Goal: Register for event/course

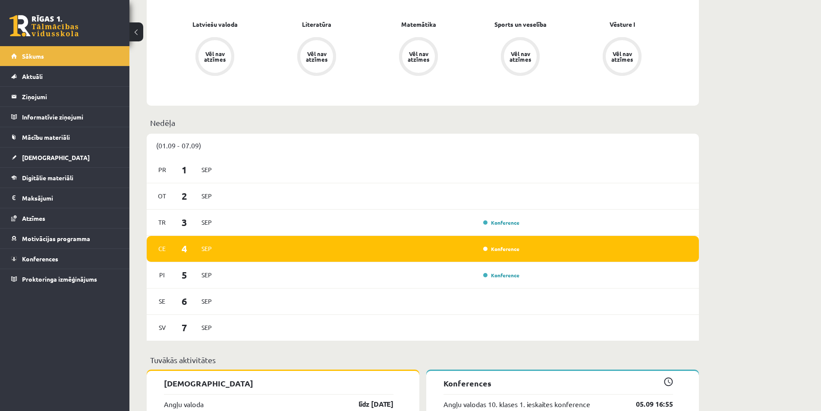
scroll to position [475, 0]
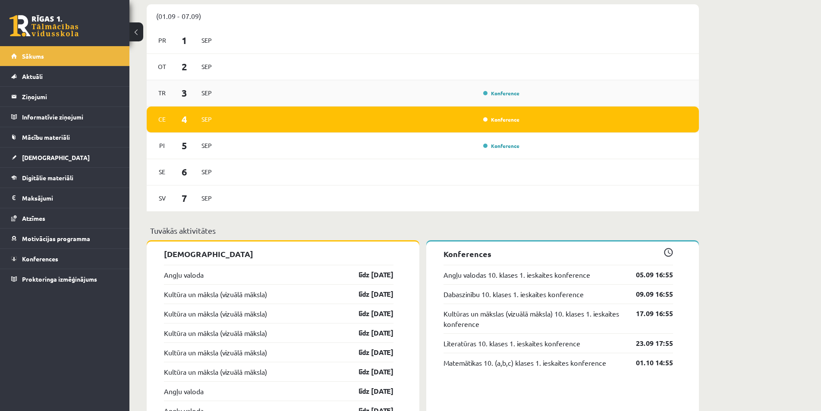
click at [387, 95] on div "Konference" at bounding box center [372, 92] width 300 height 9
click at [482, 95] on div "Konference" at bounding box center [500, 93] width 43 height 9
click at [496, 94] on link "Konference" at bounding box center [501, 93] width 36 height 7
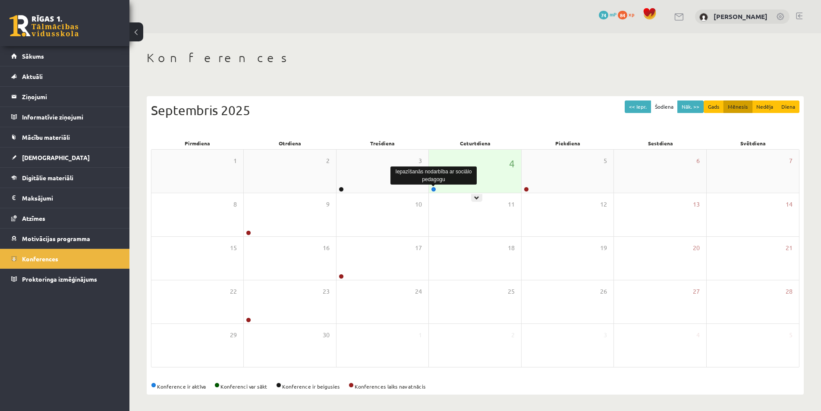
click at [434, 191] on link at bounding box center [433, 189] width 5 height 5
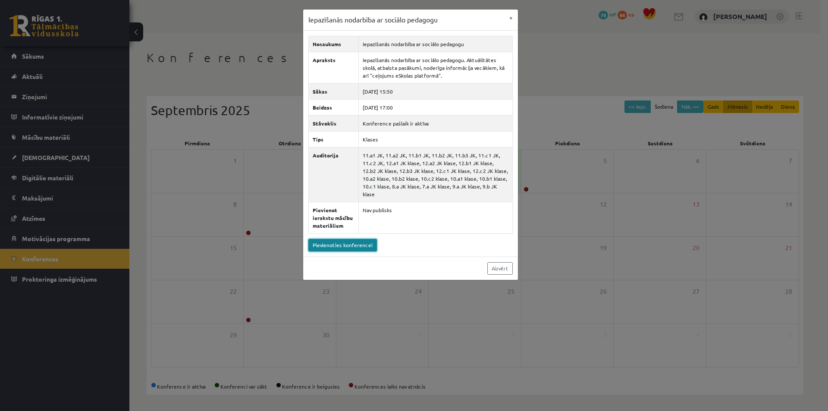
click at [360, 239] on link "Pievienoties konferencei" at bounding box center [343, 245] width 69 height 13
click at [509, 14] on button "×" at bounding box center [511, 17] width 14 height 16
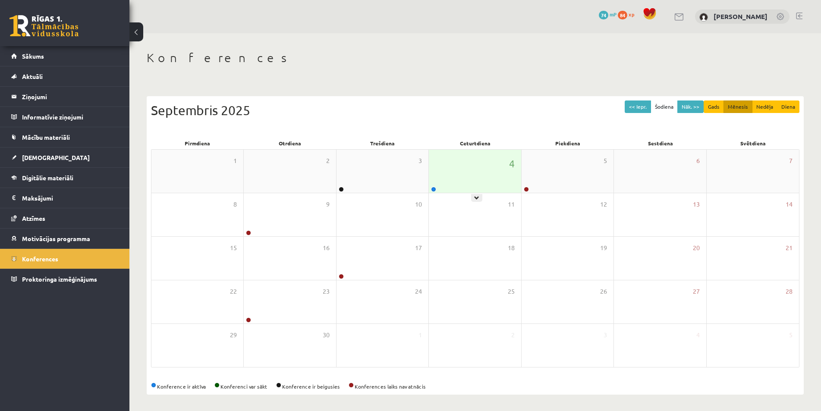
click at [451, 170] on div "4" at bounding box center [475, 171] width 92 height 43
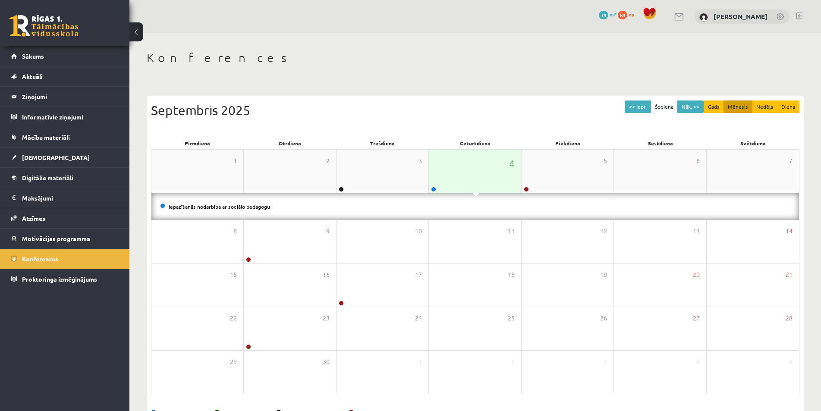
click at [451, 170] on div "4" at bounding box center [475, 171] width 92 height 43
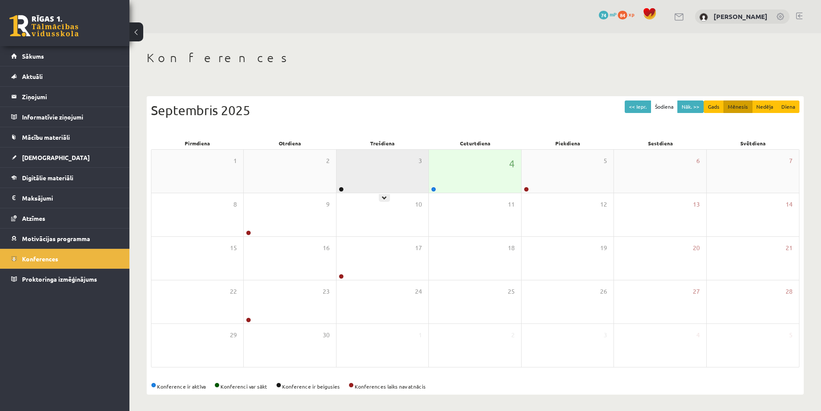
click at [351, 171] on div "3" at bounding box center [383, 171] width 92 height 43
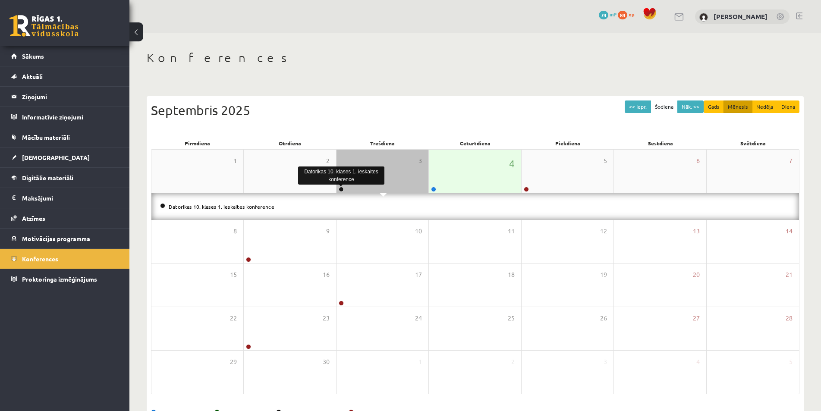
click at [342, 187] on link at bounding box center [341, 189] width 5 height 5
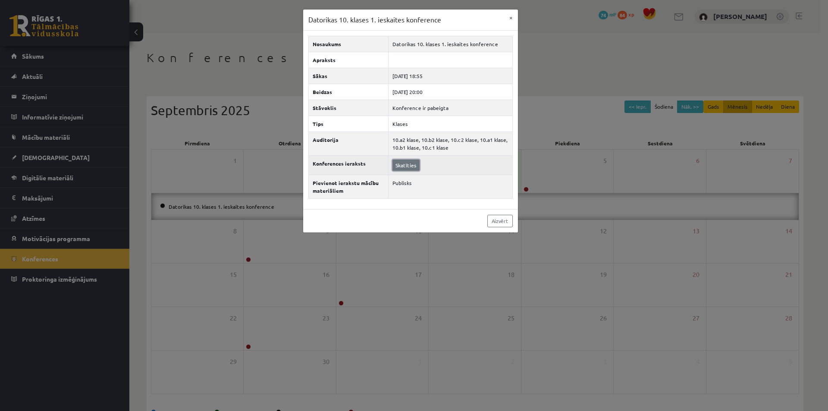
click at [406, 167] on link "Skatīties" at bounding box center [406, 165] width 27 height 11
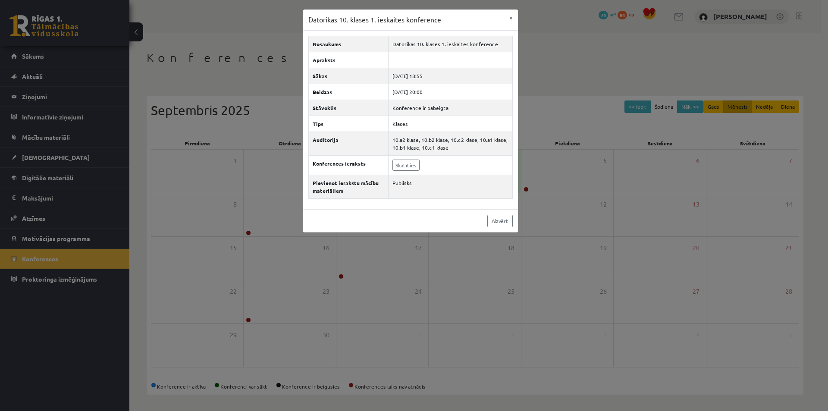
click at [83, 49] on div "Datorikas 10. klases 1. ieskaites konference × Nosaukums Datorikas 10. klases 1…" at bounding box center [414, 205] width 828 height 411
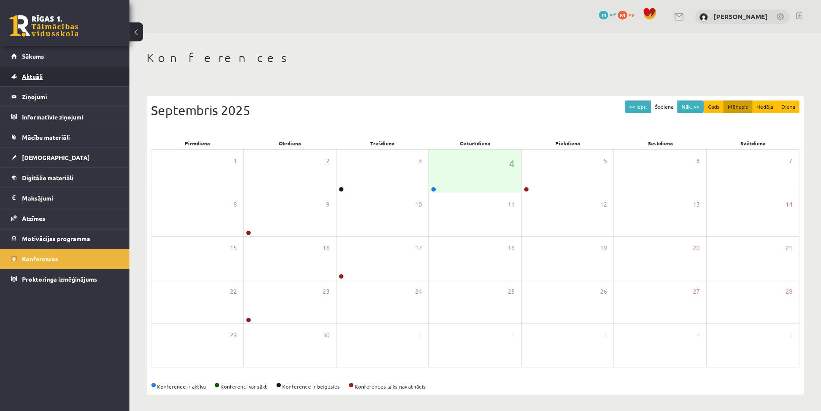
click at [49, 66] on link "Aktuāli" at bounding box center [64, 76] width 107 height 20
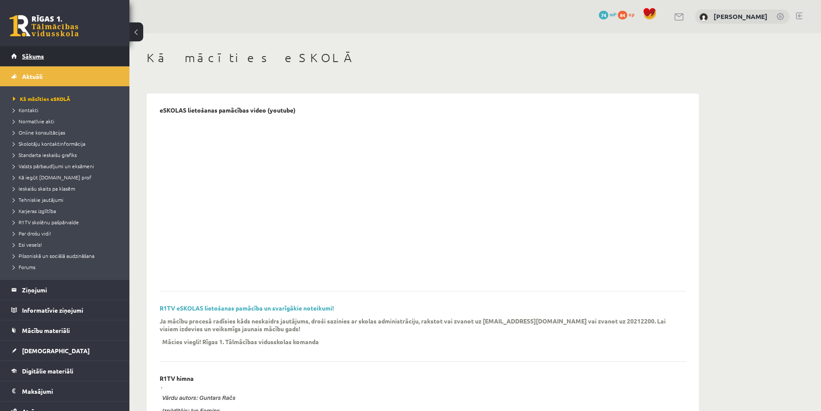
click at [42, 57] on span "Sākums" at bounding box center [33, 56] width 22 height 8
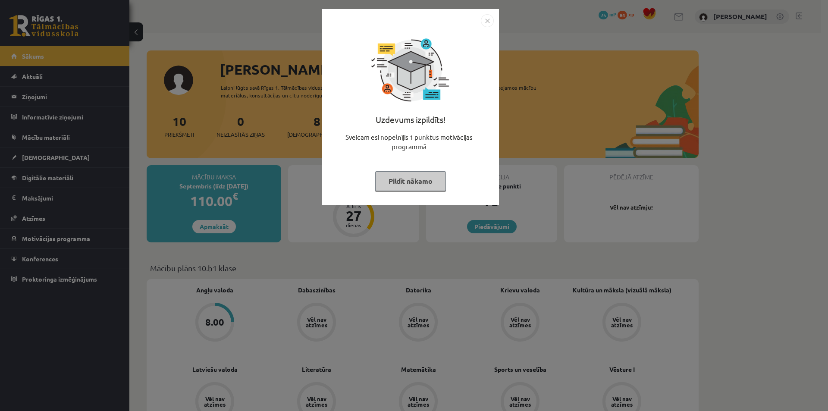
click at [404, 185] on button "Pildīt nākamo" at bounding box center [410, 181] width 71 height 20
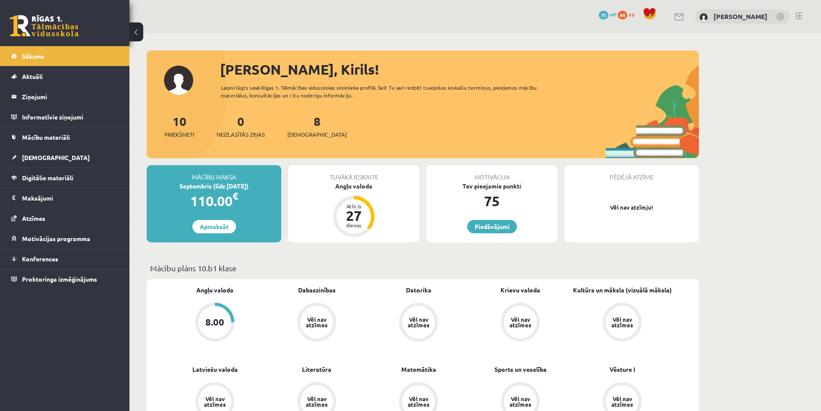
scroll to position [129, 0]
